Goal: Task Accomplishment & Management: Use online tool/utility

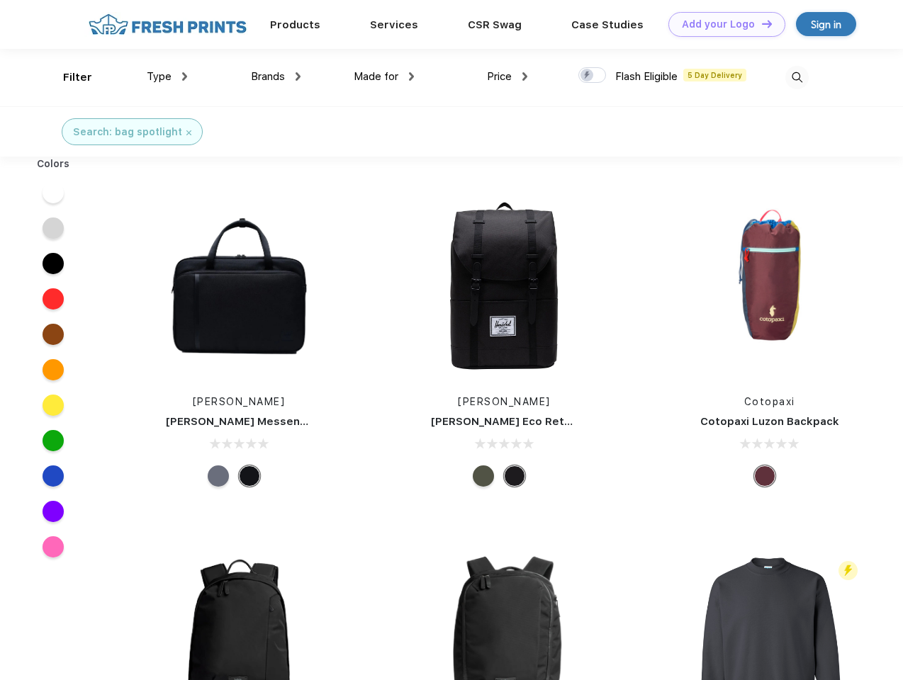
click at [721, 24] on link "Add your Logo Design Tool" at bounding box center [726, 24] width 117 height 25
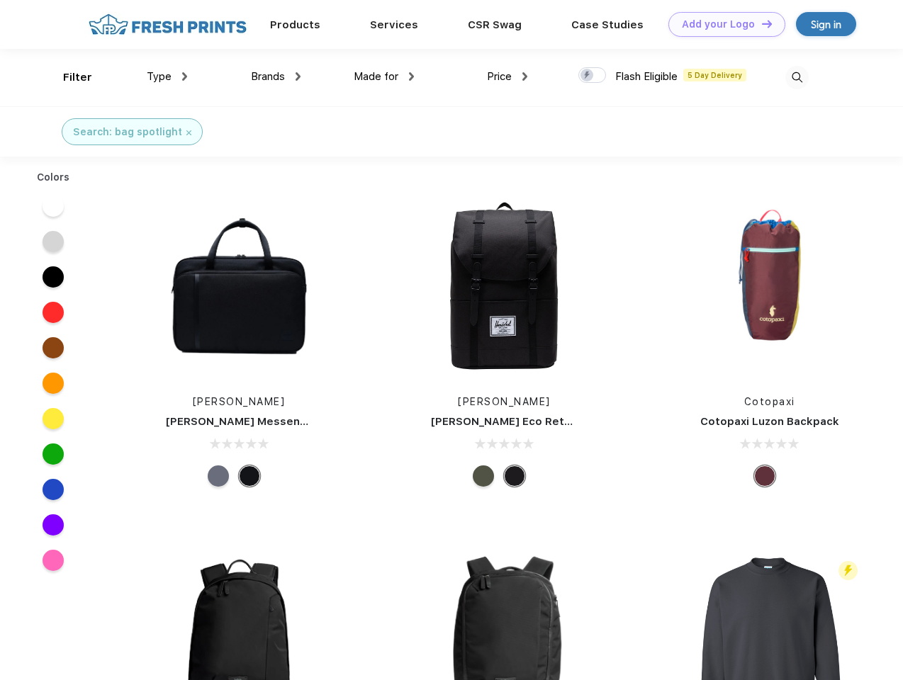
click at [0, 0] on div "Design Tool" at bounding box center [0, 0] width 0 height 0
click at [760, 23] on link "Add your Logo Design Tool" at bounding box center [726, 24] width 117 height 25
click at [68, 77] on div "Filter" at bounding box center [77, 77] width 29 height 16
click at [167, 77] on span "Type" at bounding box center [159, 76] width 25 height 13
click at [276, 77] on span "Brands" at bounding box center [268, 76] width 34 height 13
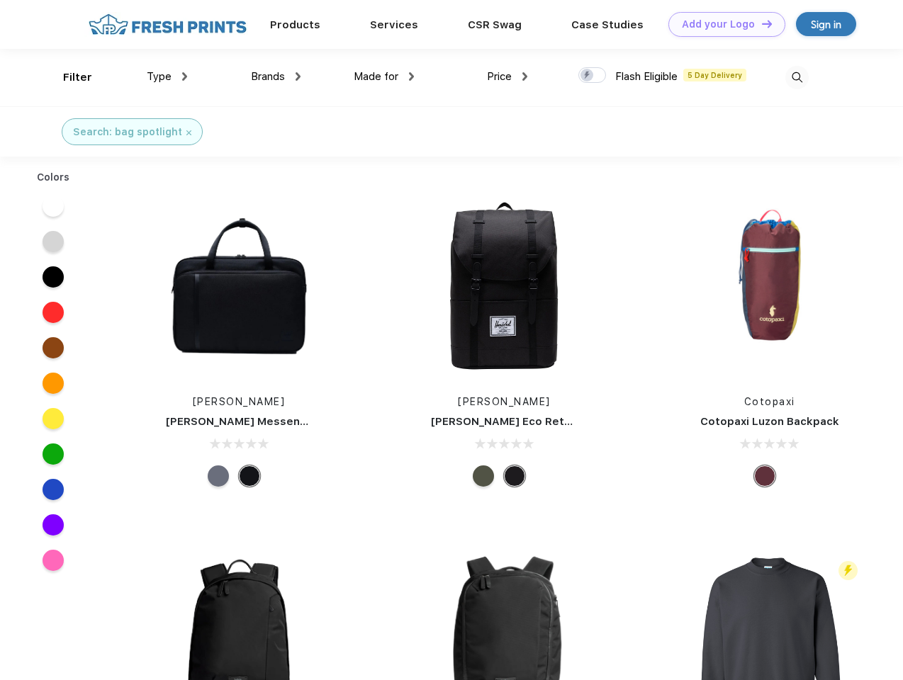
click at [384, 77] on span "Made for" at bounding box center [376, 76] width 45 height 13
click at [507, 77] on span "Price" at bounding box center [499, 76] width 25 height 13
click at [592, 76] on div at bounding box center [592, 75] width 28 height 16
click at [587, 76] on input "checkbox" at bounding box center [582, 71] width 9 height 9
click at [796, 77] on img at bounding box center [796, 77] width 23 height 23
